Goal: Task Accomplishment & Management: Use online tool/utility

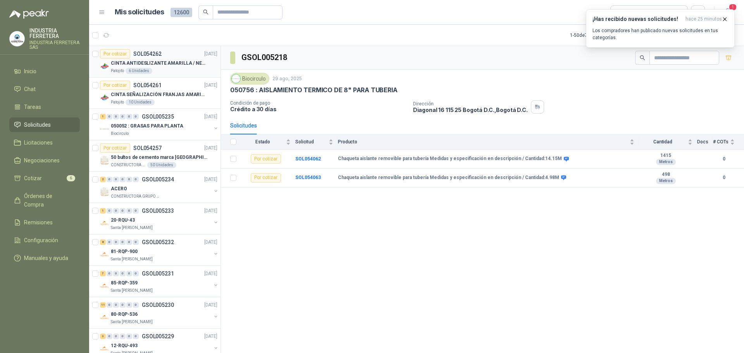
click at [186, 72] on div "Patojito 6 Unidades" at bounding box center [164, 71] width 107 height 6
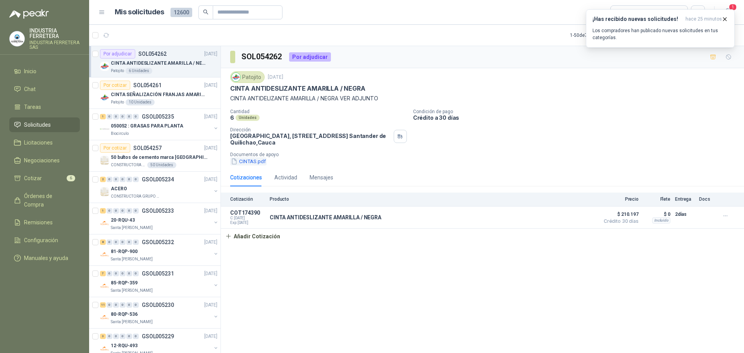
click at [250, 162] on button "CINTAS.pdf" at bounding box center [248, 161] width 36 height 8
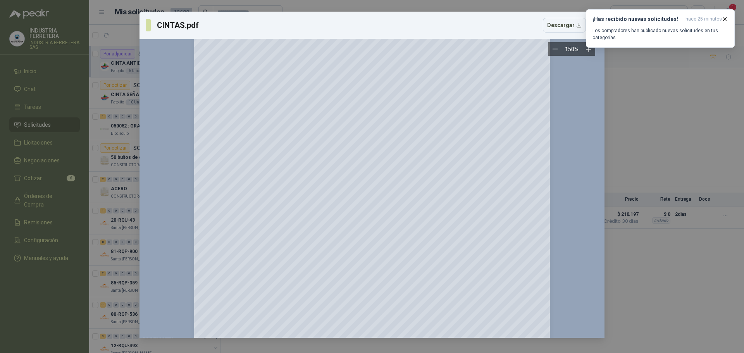
scroll to position [155, 0]
click at [661, 128] on div "CINTAS.pdf Descargar 150 %" at bounding box center [372, 176] width 744 height 353
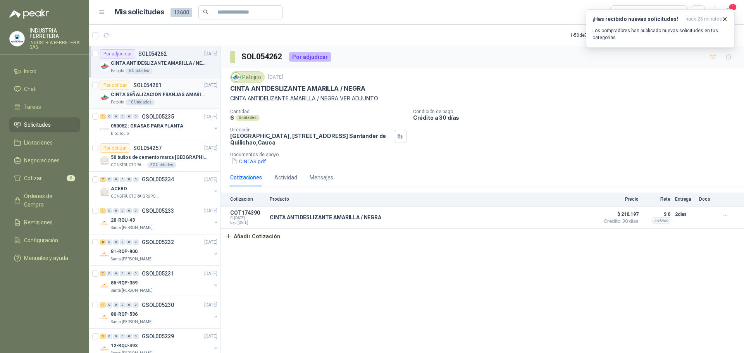
click at [181, 93] on p "CINTA SEÑALIZACIÓN FRANJAS AMARILLAS NEGRA" at bounding box center [159, 94] width 97 height 7
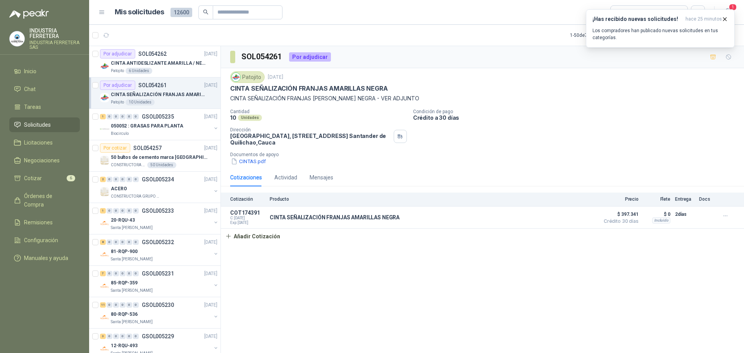
click at [708, 55] on button "button" at bounding box center [713, 57] width 12 height 12
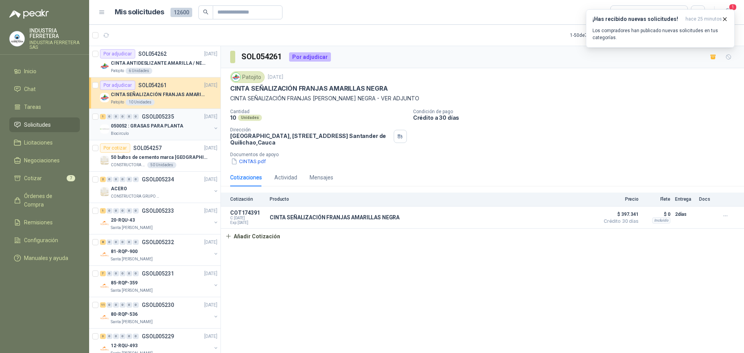
click at [172, 132] on div "Biocirculo" at bounding box center [161, 134] width 100 height 6
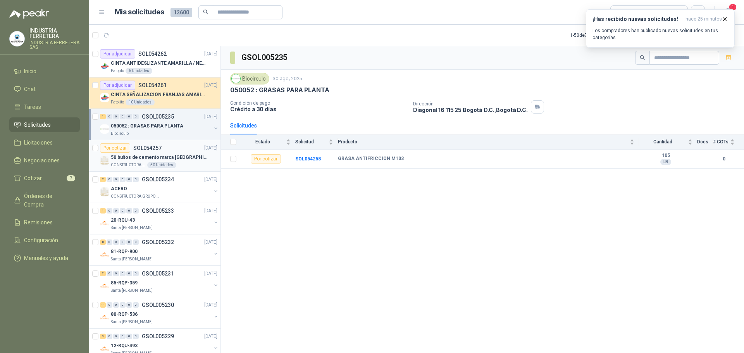
click at [190, 153] on div "50 bultos de cemento marca [GEOGRAPHIC_DATA][PERSON_NAME]" at bounding box center [164, 157] width 107 height 9
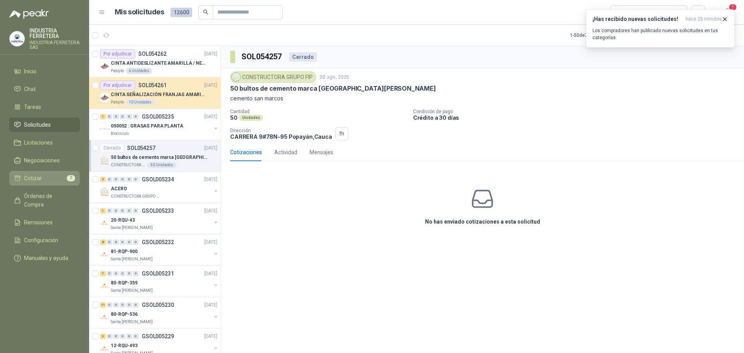
click at [43, 173] on link "Cotizar 7" at bounding box center [44, 178] width 71 height 15
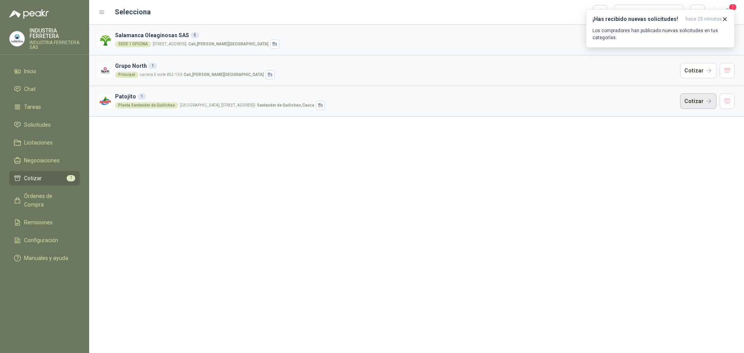
click at [695, 102] on button "Cotizar" at bounding box center [698, 101] width 36 height 16
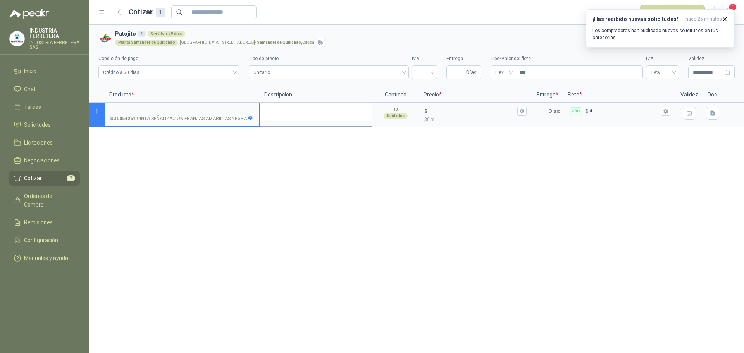
click at [303, 113] on textarea at bounding box center [316, 113] width 111 height 18
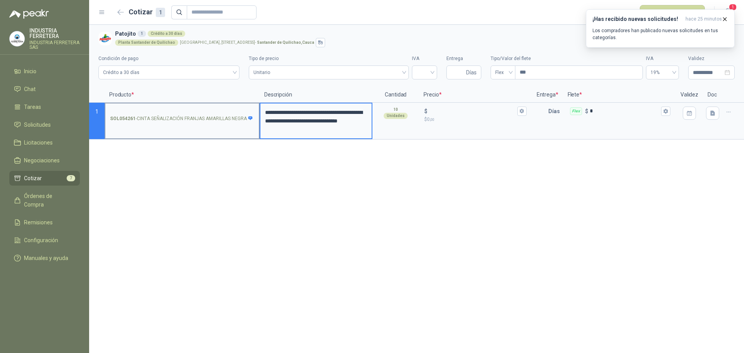
click at [215, 109] on input "SOL054261 - CINTA SEÑALIZACIÓN FRANJAS [PERSON_NAME] NEGRA" at bounding box center [182, 112] width 144 height 6
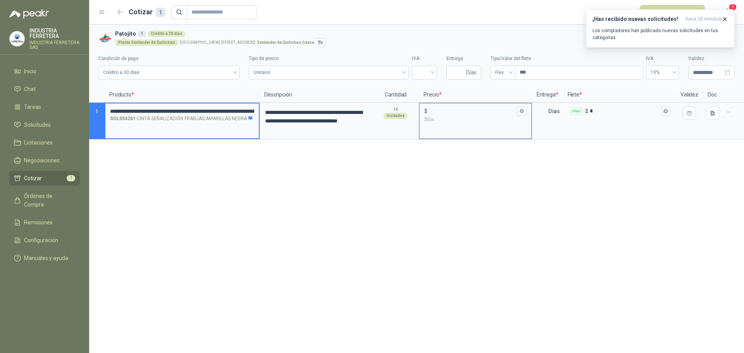
click at [436, 112] on input "$ $ 0 ,00" at bounding box center [472, 111] width 86 height 6
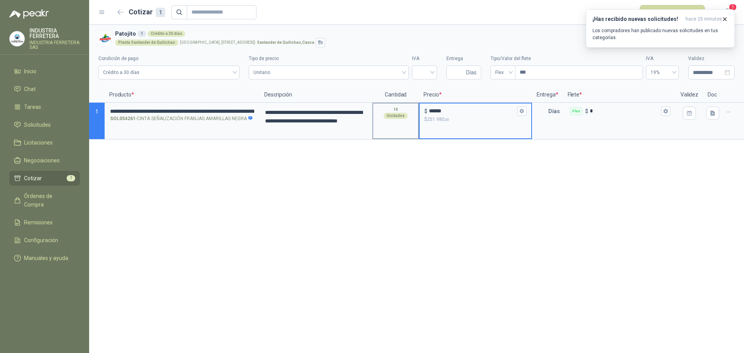
type input "******"
